Goal: Information Seeking & Learning: Find specific fact

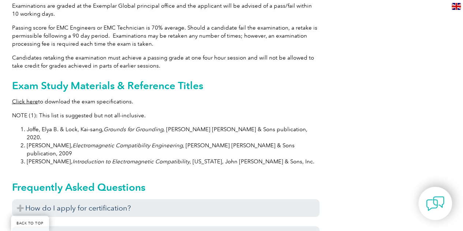
scroll to position [759, 0]
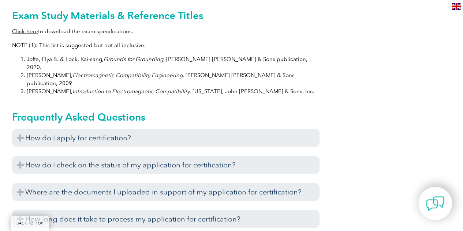
click at [21, 28] on link "Click here" at bounding box center [25, 31] width 26 height 7
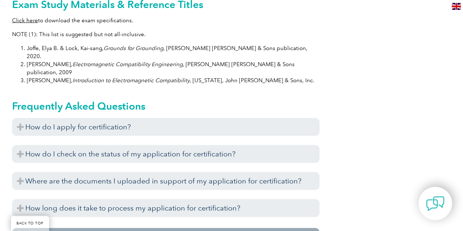
scroll to position [784, 0]
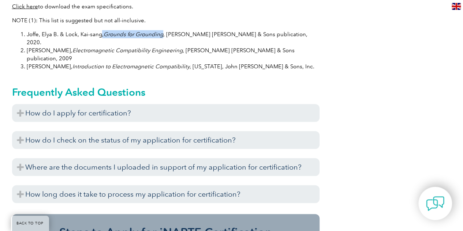
drag, startPoint x: 161, startPoint y: 27, endPoint x: 100, endPoint y: 23, distance: 60.8
click at [100, 30] on li "[PERSON_NAME] & Lock, Kai-sang, Grounds for Grounding , [PERSON_NAME] [PERSON_N…" at bounding box center [173, 38] width 293 height 16
drag, startPoint x: 168, startPoint y: 26, endPoint x: 161, endPoint y: 25, distance: 7.4
click at [161, 30] on li "[PERSON_NAME] & Lock, Kai-sang, Grounds for Grounding , [PERSON_NAME] [PERSON_N…" at bounding box center [173, 38] width 293 height 16
click at [161, 31] on em "Grounds for Grounding" at bounding box center [133, 34] width 60 height 7
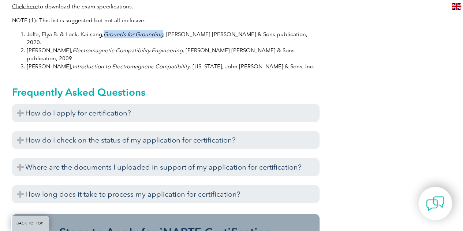
drag, startPoint x: 161, startPoint y: 26, endPoint x: 103, endPoint y: 27, distance: 57.8
click at [103, 31] on em "Grounds for Grounding" at bounding box center [133, 34] width 60 height 7
copy em "Grounds for Grounding"
